Goal: Communication & Community: Answer question/provide support

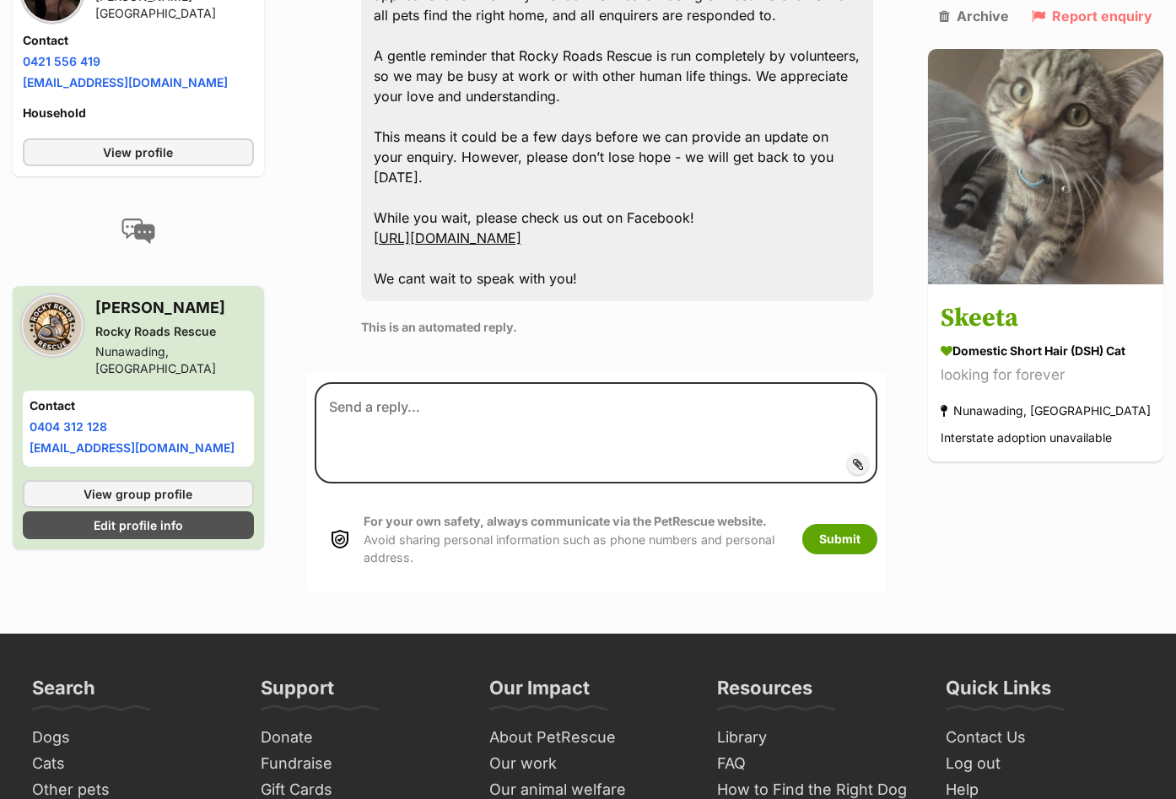
scroll to position [805, 0]
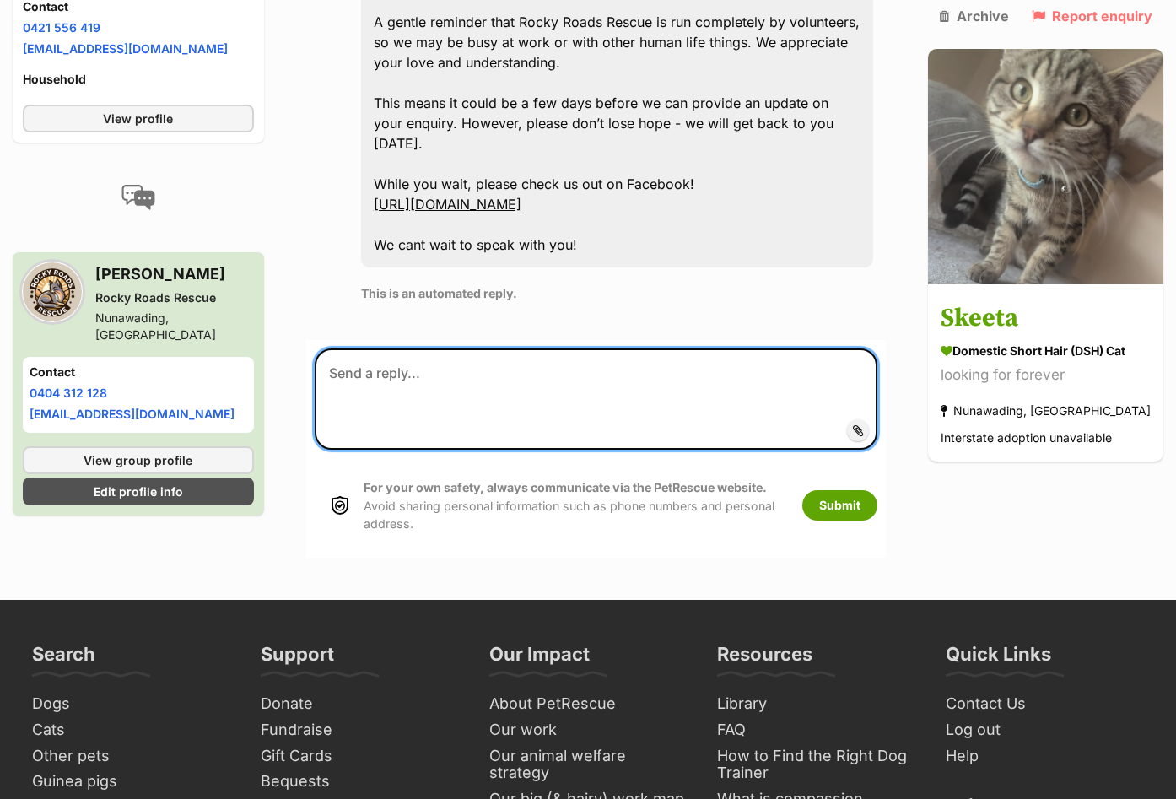
click at [447, 348] on textarea at bounding box center [596, 398] width 562 height 101
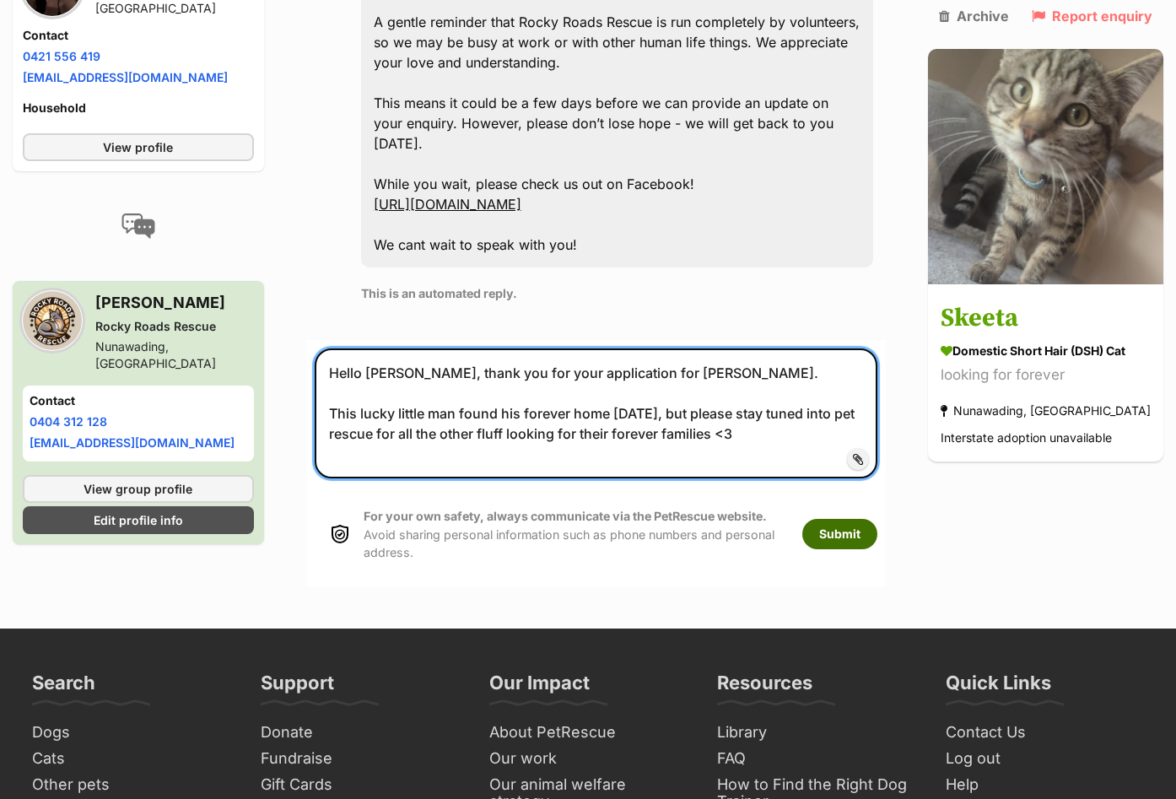
type textarea "Hello Kylie, thank you for your application for Skeeta. This lucky little man f…"
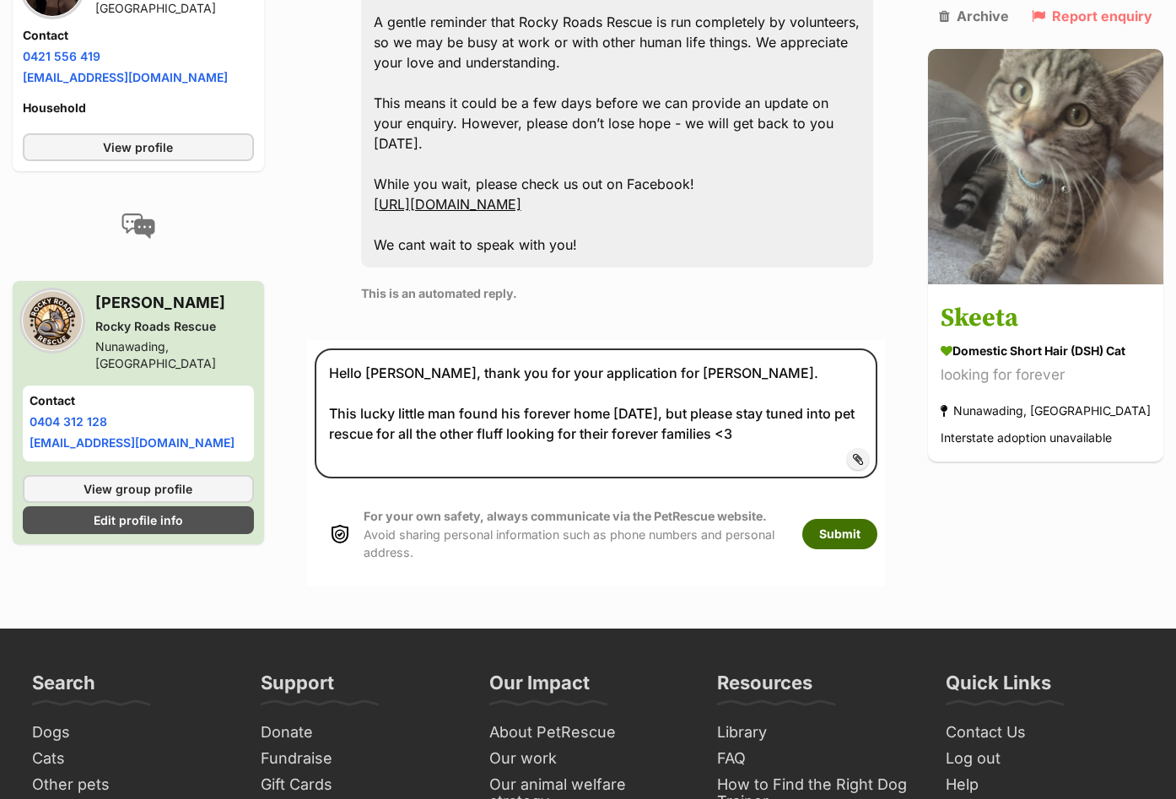
click at [852, 519] on button "Submit" at bounding box center [839, 534] width 75 height 30
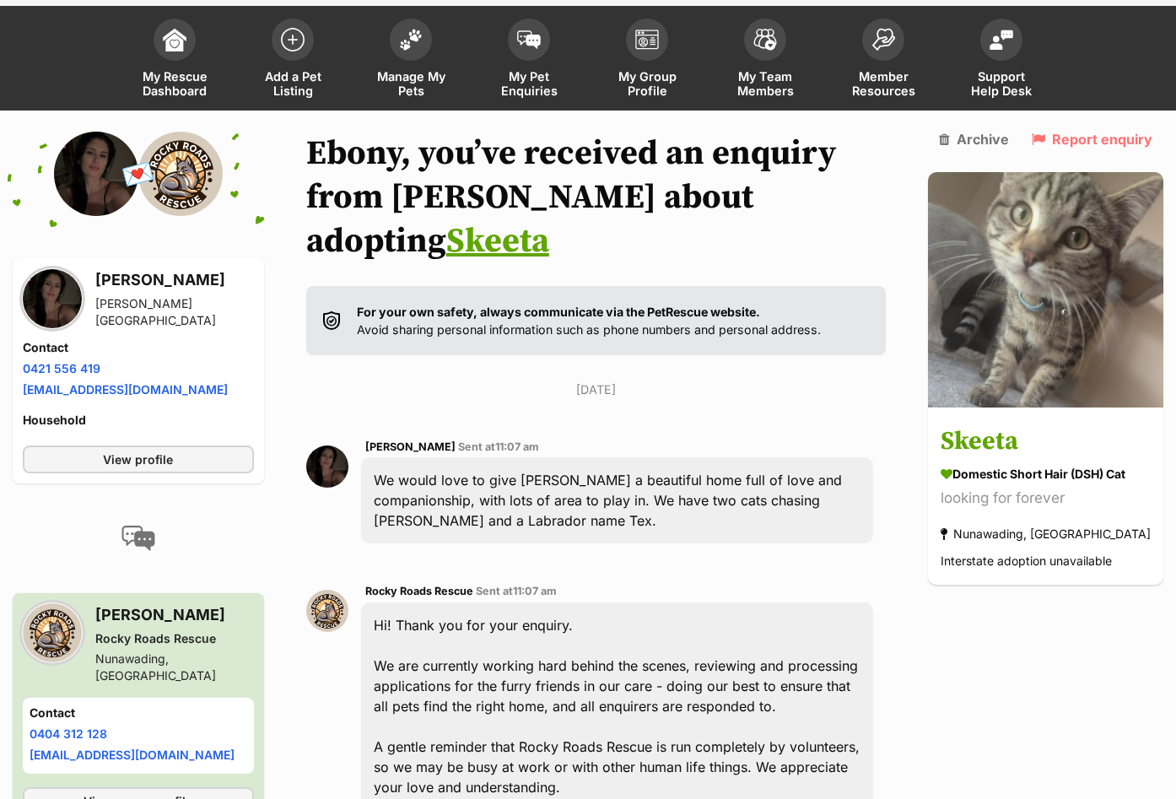
scroll to position [0, 0]
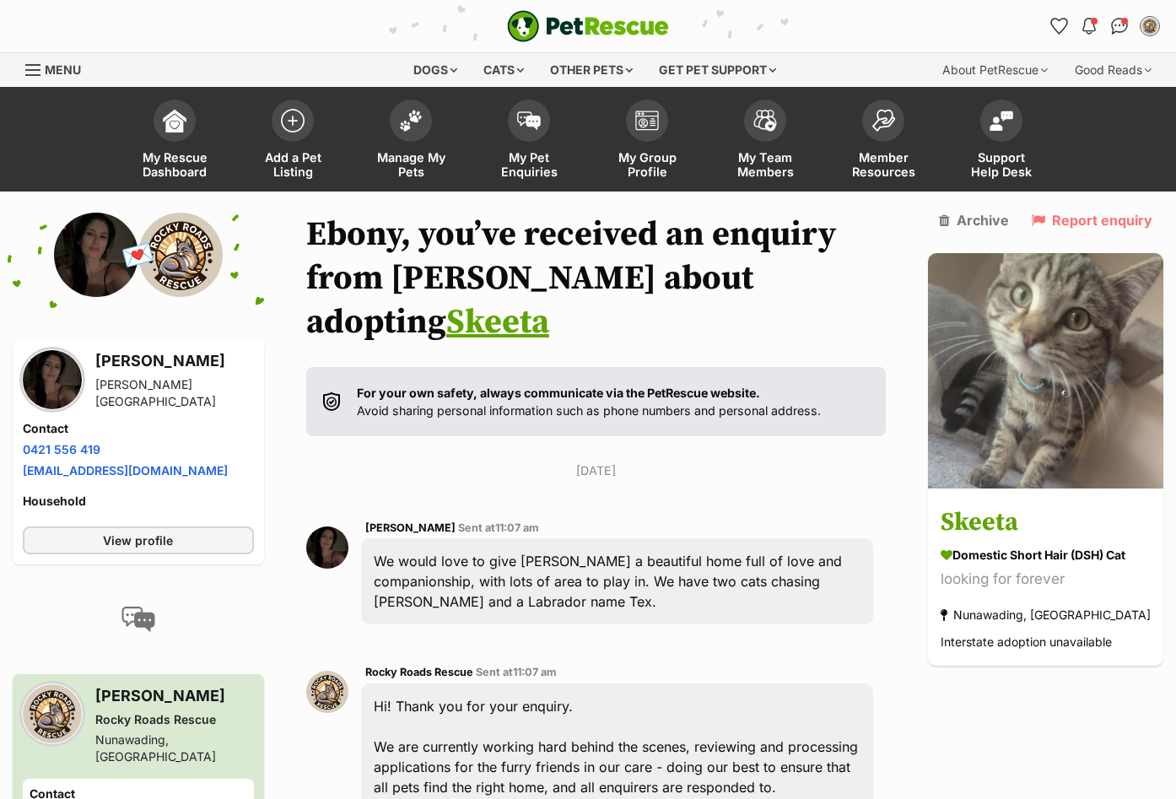
click at [597, 23] on img "PetRescue" at bounding box center [588, 26] width 162 height 32
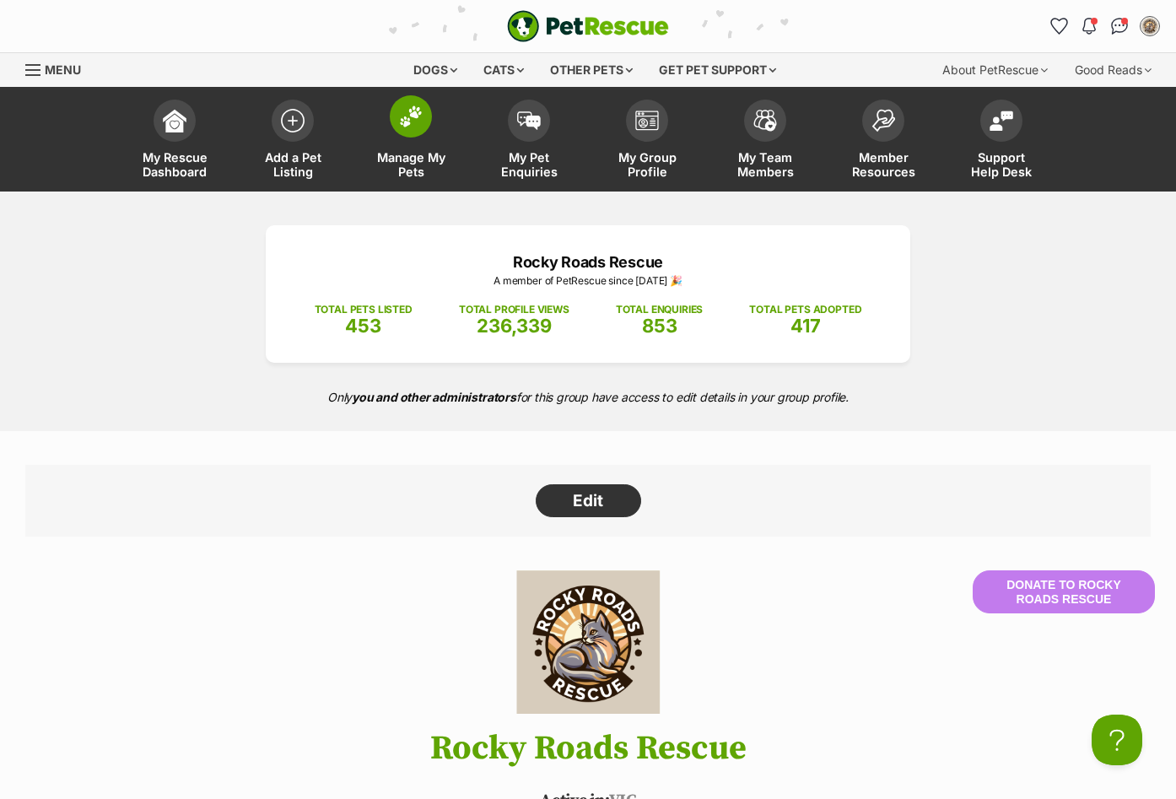
click at [406, 112] on img at bounding box center [411, 116] width 24 height 22
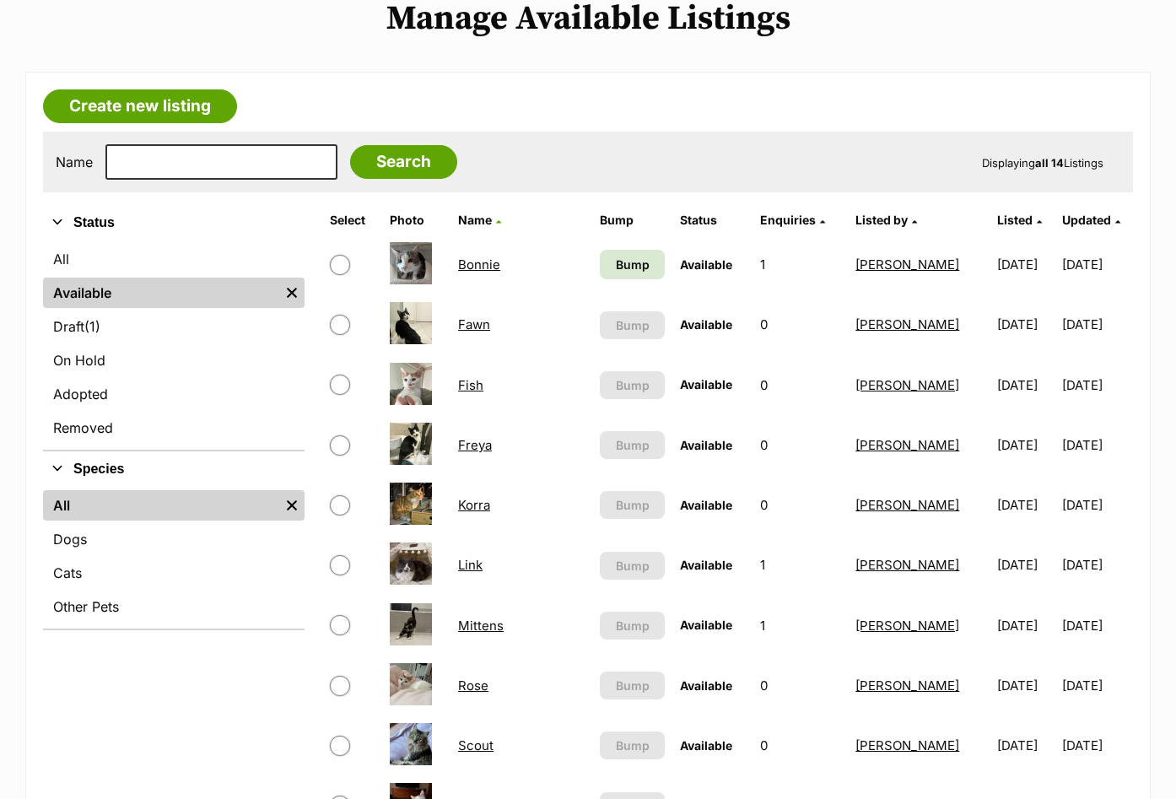
scroll to position [253, 0]
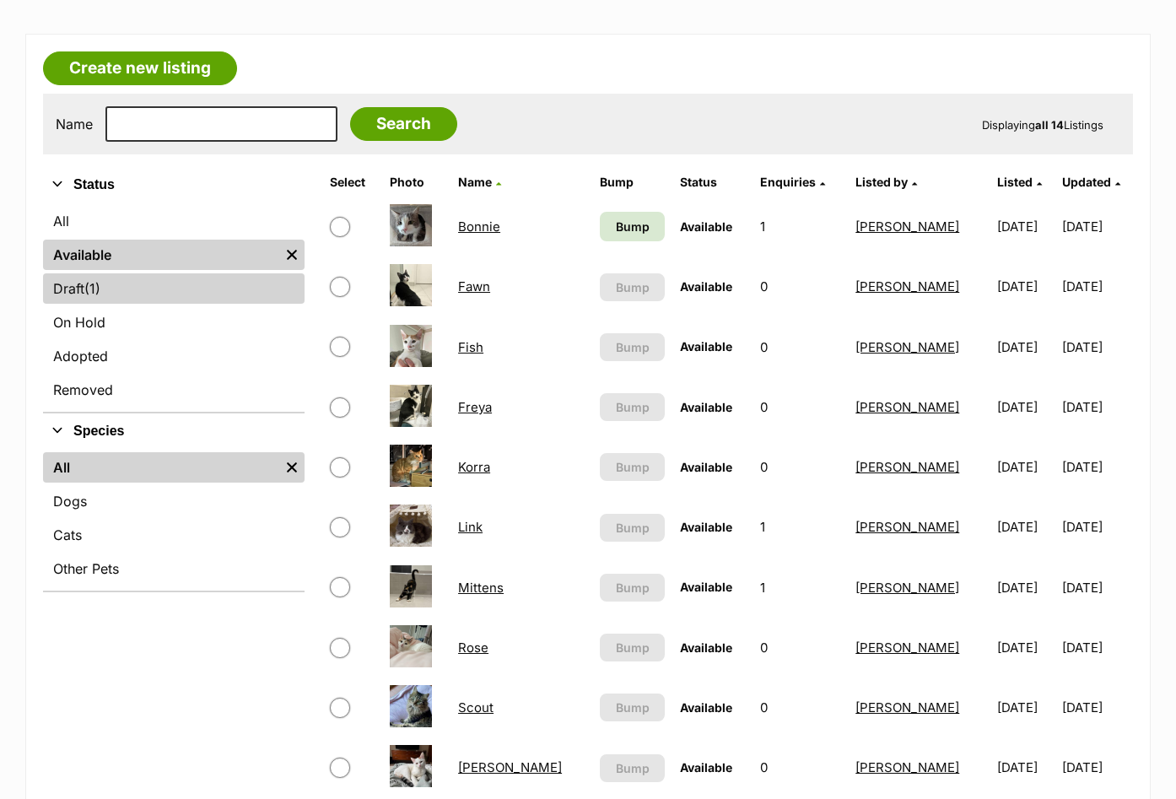
click at [95, 278] on span "(1)" at bounding box center [92, 288] width 16 height 20
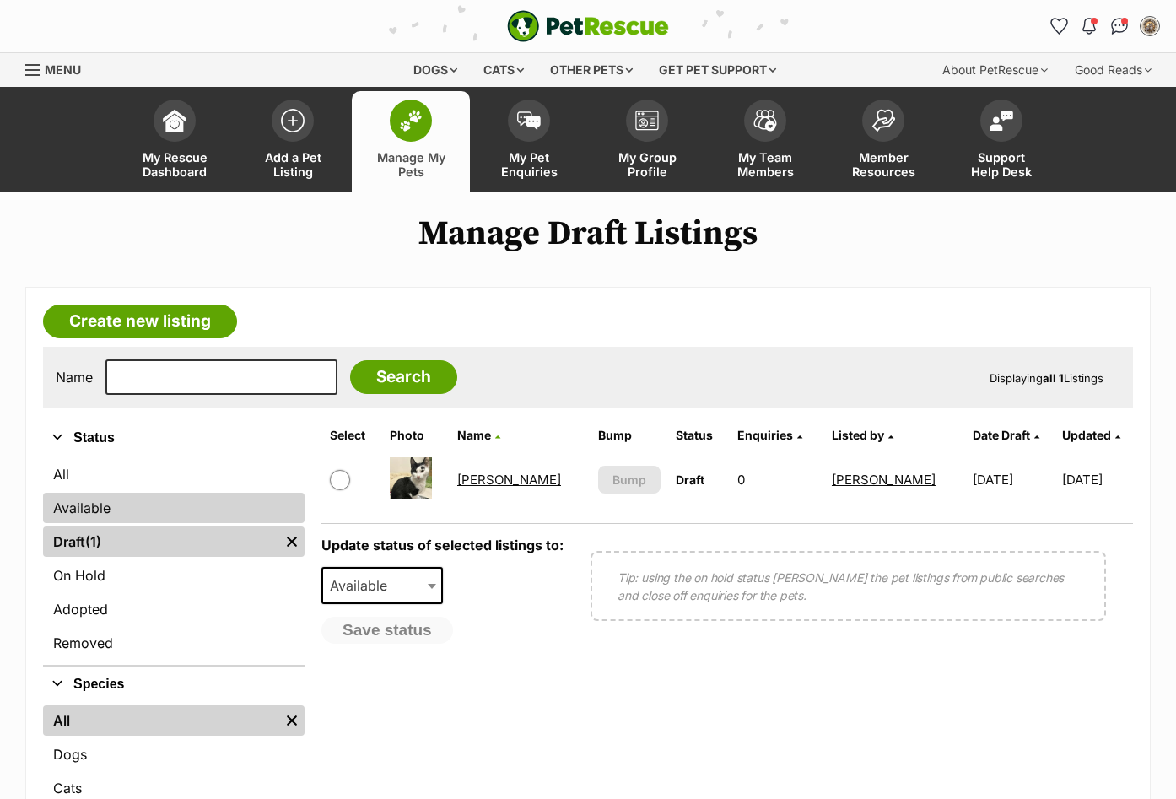
click at [98, 508] on link "Available" at bounding box center [173, 507] width 261 height 30
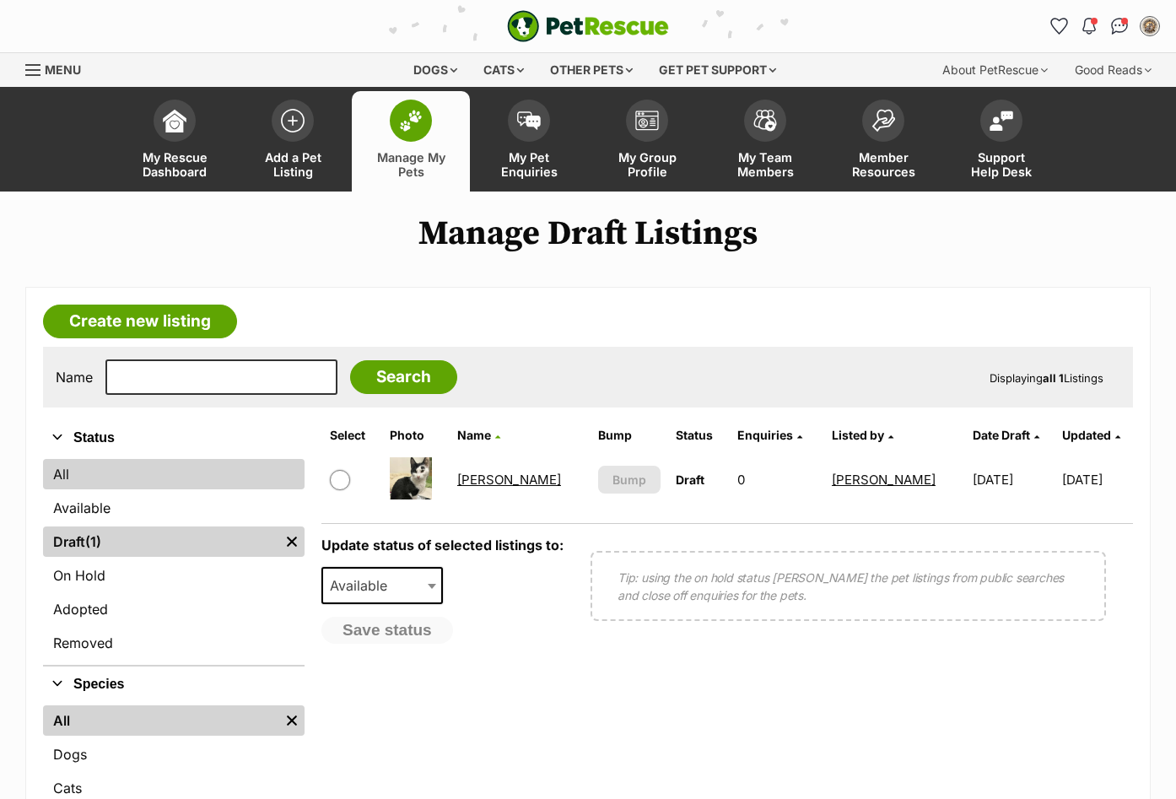
click at [114, 477] on link "All" at bounding box center [173, 474] width 261 height 30
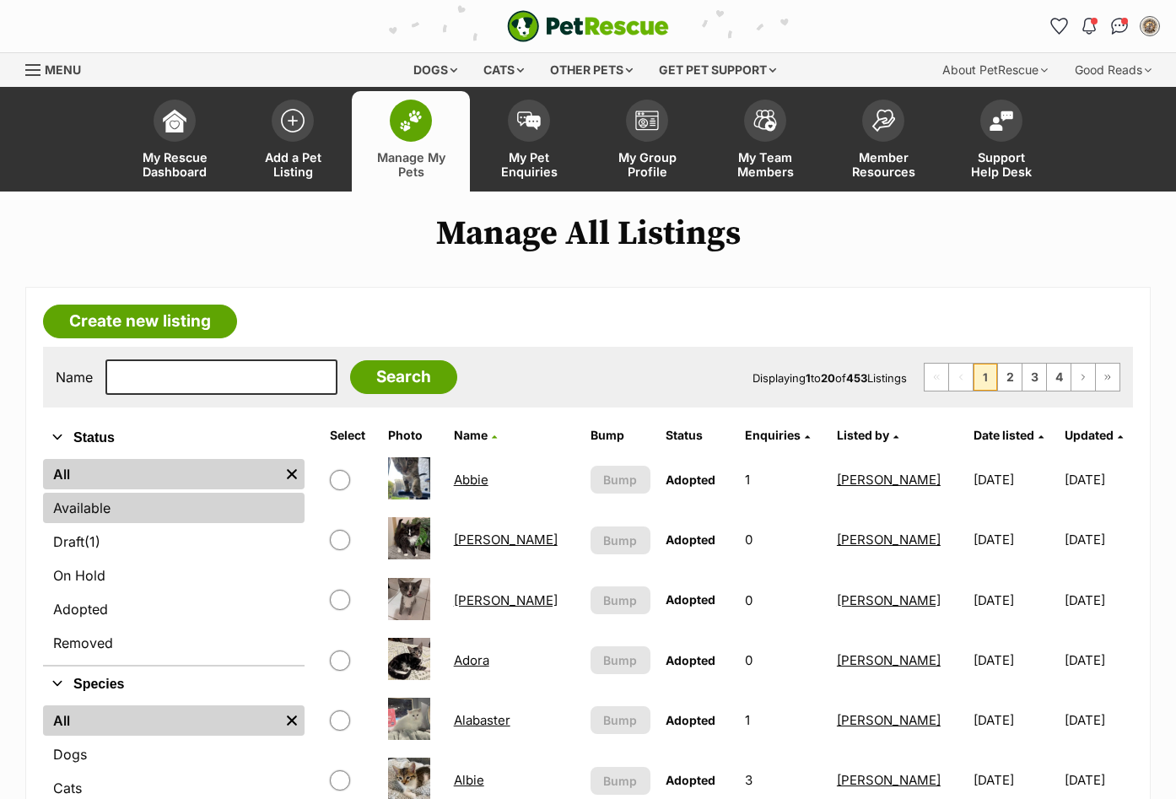
click at [95, 498] on link "Available" at bounding box center [173, 507] width 261 height 30
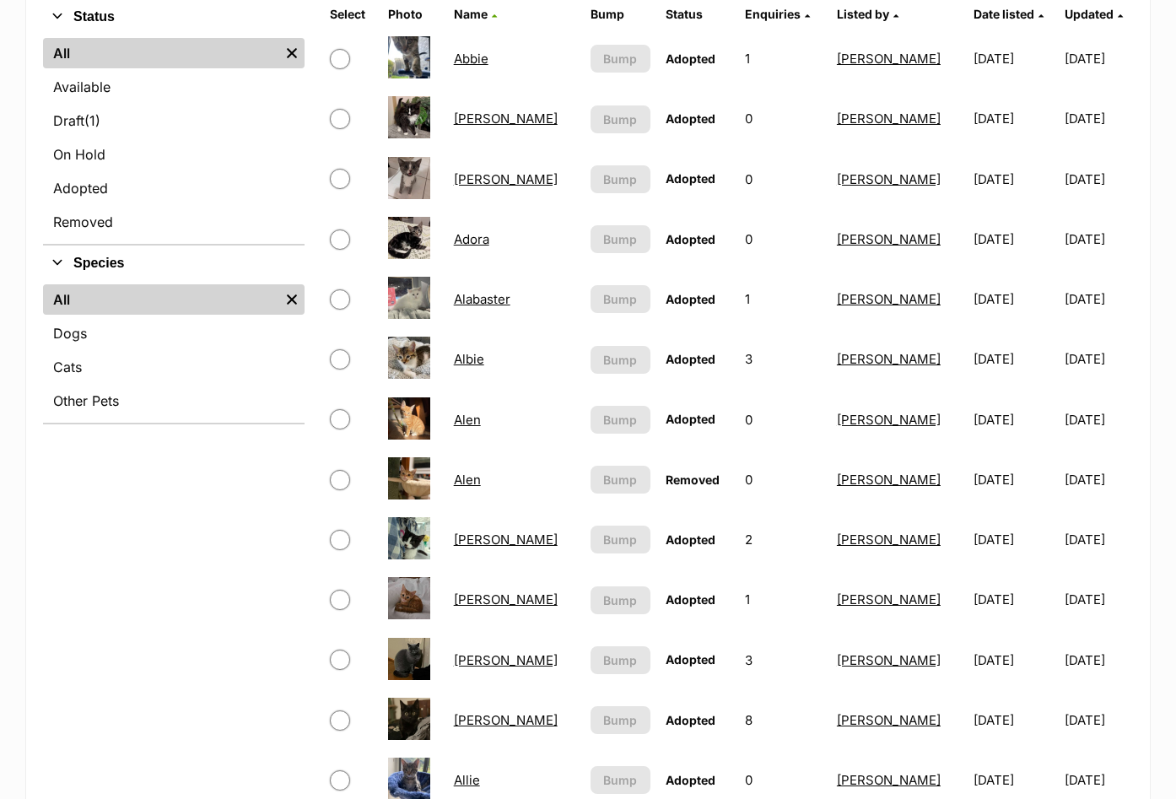
scroll to position [422, 0]
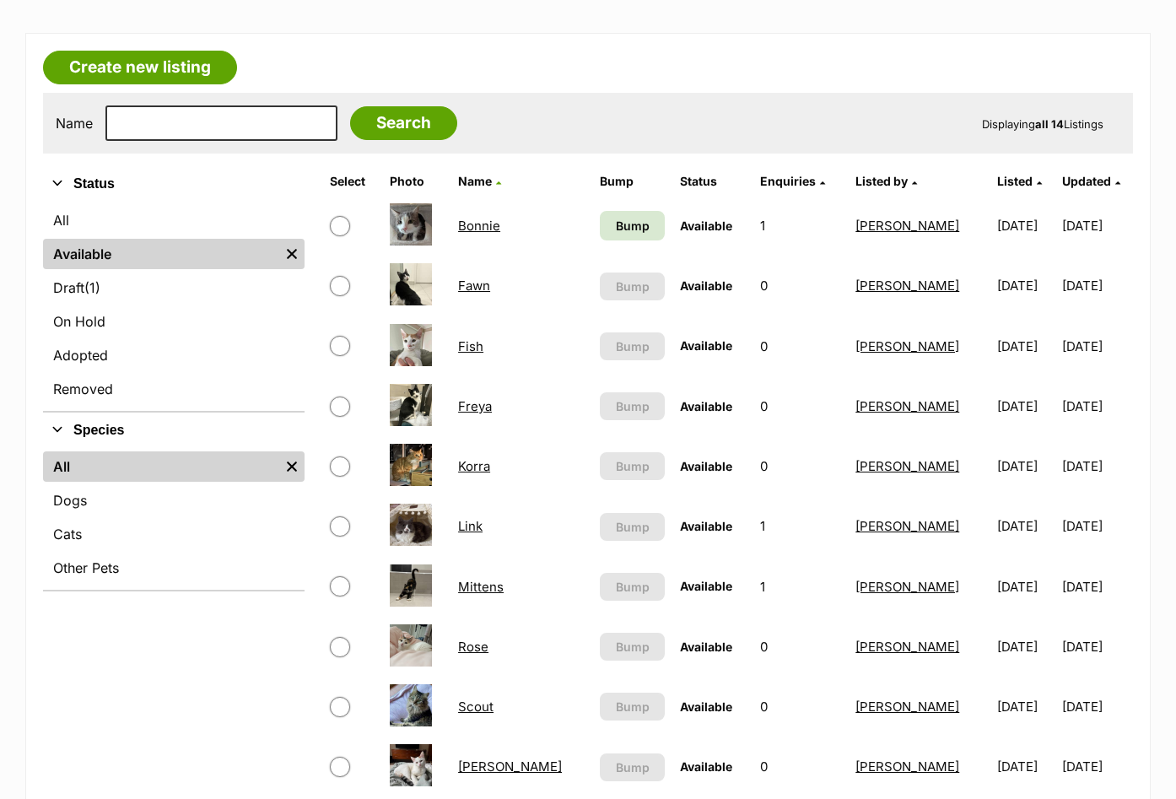
scroll to position [253, 0]
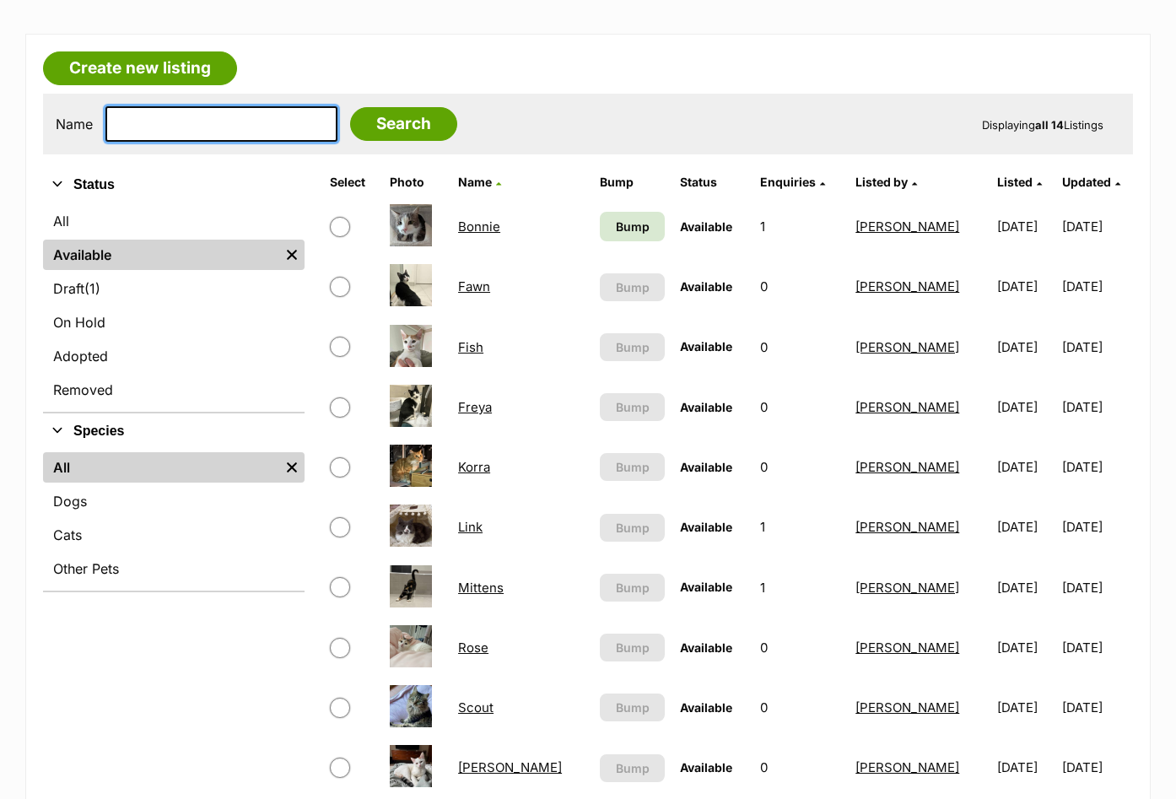
click at [229, 125] on input "text" at bounding box center [221, 123] width 232 height 35
